Goal: Transaction & Acquisition: Download file/media

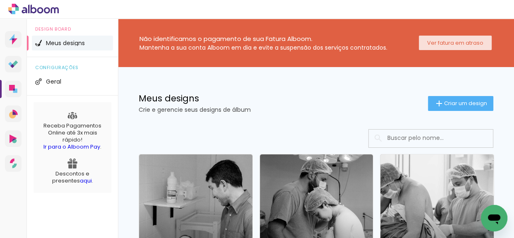
click at [0, 0] on slot "Ver fatura em atraso" at bounding box center [0, 0] width 0 height 0
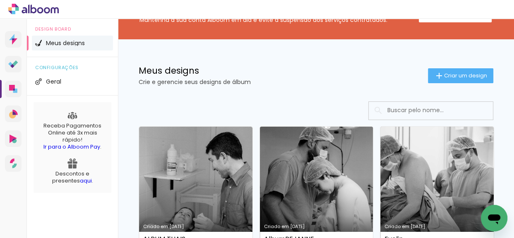
scroll to position [75, 0]
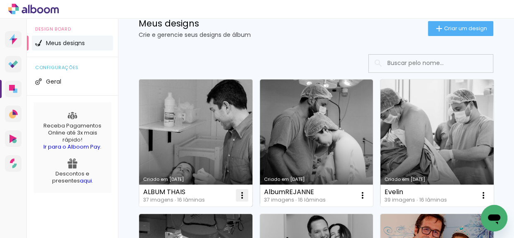
click at [241, 195] on iron-icon at bounding box center [242, 195] width 10 height 10
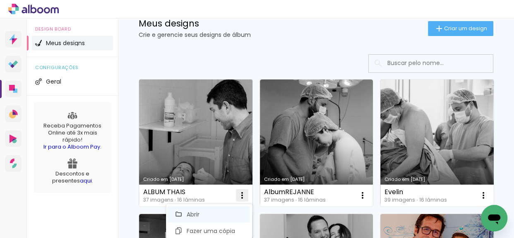
click at [213, 215] on paper-item "Abrir" at bounding box center [208, 214] width 83 height 17
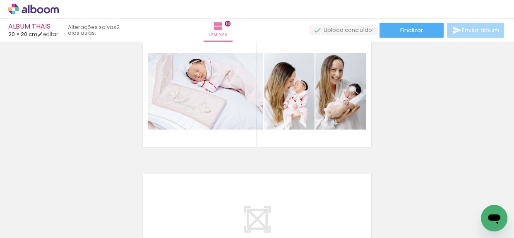
scroll to position [2070, 0]
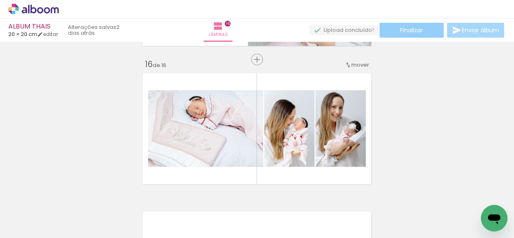
click at [394, 33] on paper-button "Finalizar" at bounding box center [412, 30] width 64 height 15
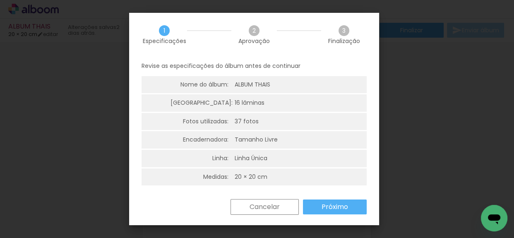
click at [344, 211] on paper-button "Próximo" at bounding box center [335, 207] width 64 height 15
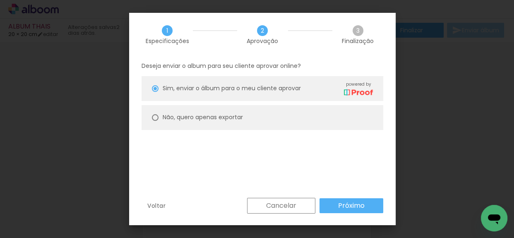
click at [247, 126] on paper-radio-button "Não, quero apenas exportar" at bounding box center [263, 117] width 242 height 25
type paper-radio-button "on"
click at [0, 0] on slot "Próximo" at bounding box center [0, 0] width 0 height 0
type input "Alta, 300 DPI"
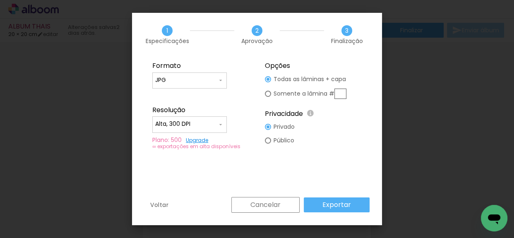
click at [0, 0] on slot "Exportar" at bounding box center [0, 0] width 0 height 0
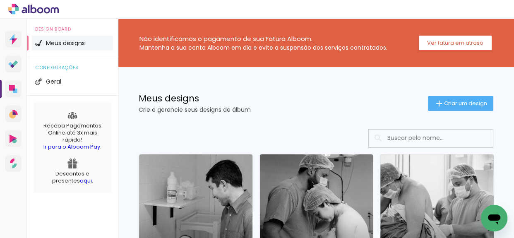
scroll to position [37, 0]
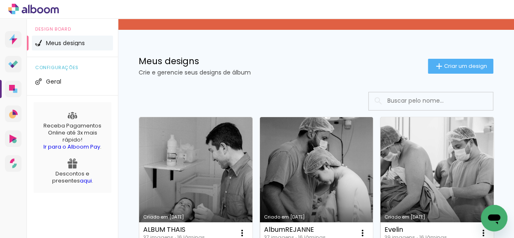
click at [319, 178] on link "Criado em [DATE]" at bounding box center [316, 180] width 113 height 127
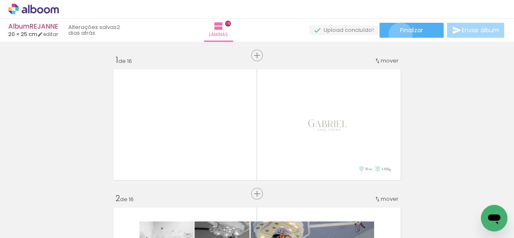
click at [397, 34] on paper-button "Finalizar" at bounding box center [412, 30] width 64 height 15
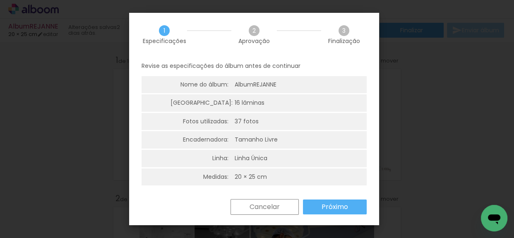
click at [0, 0] on slot "Próximo" at bounding box center [0, 0] width 0 height 0
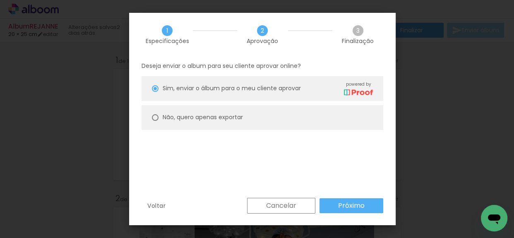
click at [0, 0] on slot "Não, quero apenas exportar" at bounding box center [0, 0] width 0 height 0
type paper-radio-button "on"
click at [0, 0] on slot "Próximo" at bounding box center [0, 0] width 0 height 0
type input "Alta, 300 DPI"
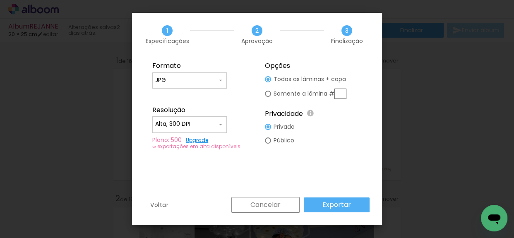
click at [0, 0] on slot "Exportar" at bounding box center [0, 0] width 0 height 0
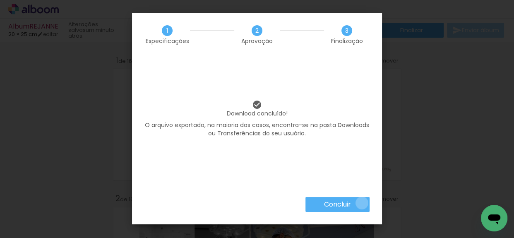
click at [361, 203] on paper-button "Concluir" at bounding box center [338, 204] width 64 height 15
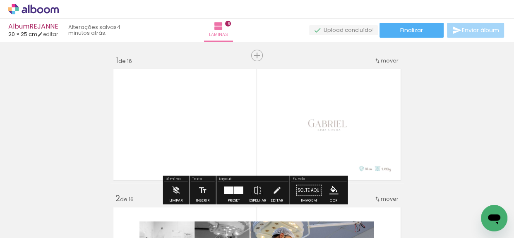
click at [25, 9] on icon at bounding box center [33, 9] width 51 height 11
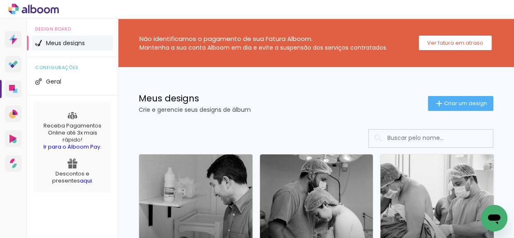
click at [222, 185] on link "Criado em [DATE]" at bounding box center [195, 217] width 113 height 127
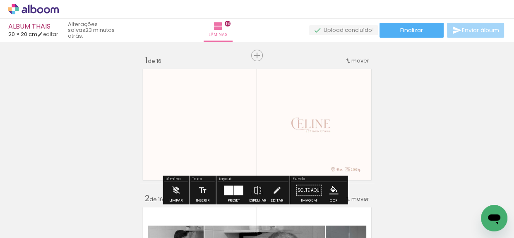
scroll to position [37, 0]
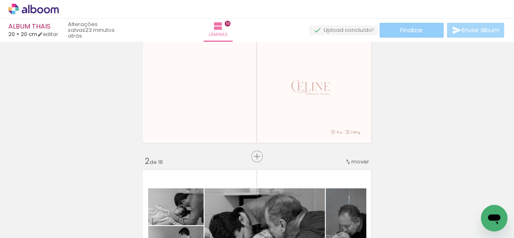
click at [425, 32] on paper-button "Finalizar" at bounding box center [412, 30] width 64 height 15
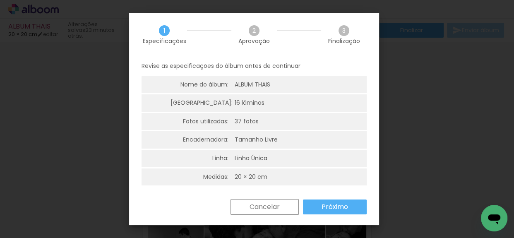
click at [0, 0] on slot "Próximo" at bounding box center [0, 0] width 0 height 0
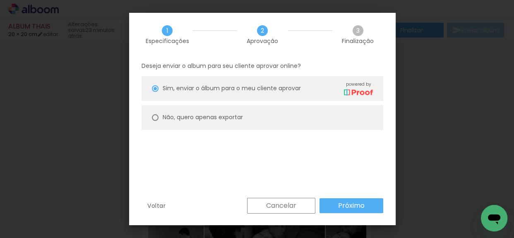
click at [250, 119] on paper-radio-button "Não, quero apenas exportar" at bounding box center [263, 117] width 242 height 25
type paper-radio-button "on"
click at [0, 0] on slot "Próximo" at bounding box center [0, 0] width 0 height 0
type input "Alta, 300 DPI"
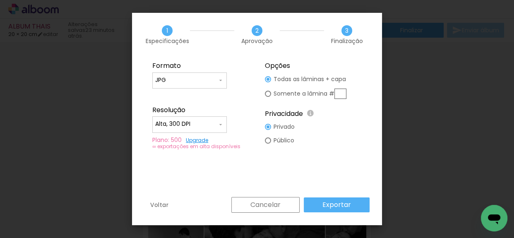
click at [0, 0] on slot "Exportar" at bounding box center [0, 0] width 0 height 0
